Goal: Navigation & Orientation: Understand site structure

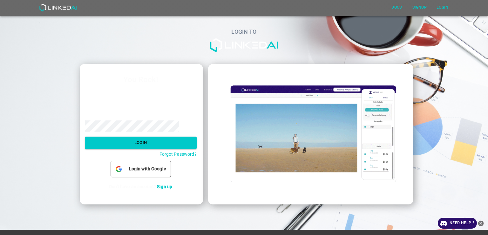
click at [154, 169] on span "Login with Google" at bounding box center [147, 168] width 42 height 7
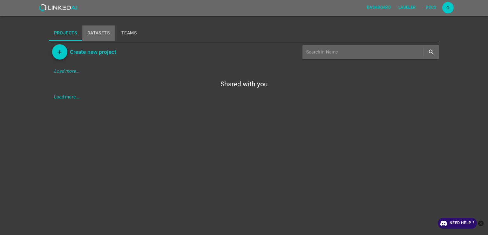
click at [110, 32] on button "Datasets" at bounding box center [98, 32] width 32 height 15
click at [136, 30] on button "Teams" at bounding box center [129, 32] width 29 height 15
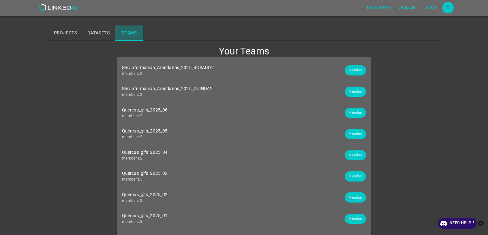
click at [136, 30] on button "Teams" at bounding box center [129, 32] width 29 height 15
click at [93, 31] on button "Datasets" at bounding box center [98, 32] width 32 height 15
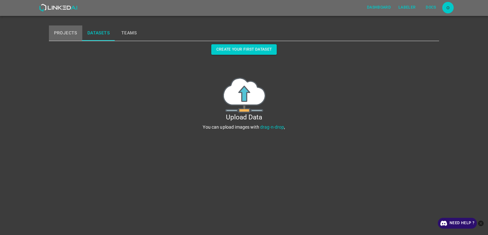
click at [70, 30] on button "Projects" at bounding box center [65, 32] width 33 height 15
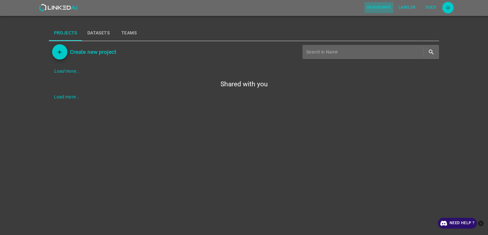
click at [379, 5] on button "Dashboard" at bounding box center [378, 7] width 29 height 10
